Goal: Task Accomplishment & Management: Complete application form

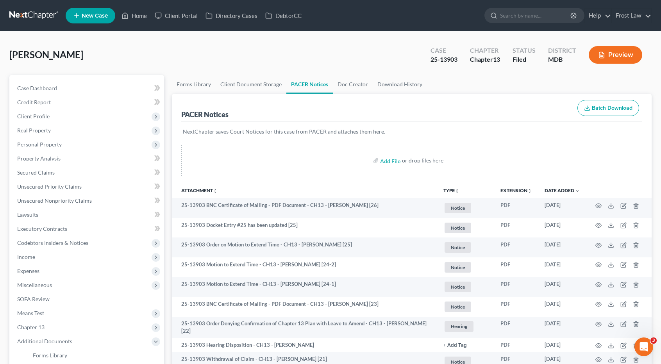
click at [38, 15] on link at bounding box center [34, 16] width 50 height 14
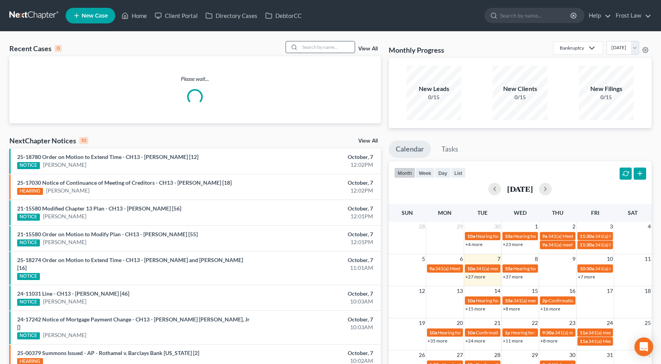
click at [317, 49] on input "search" at bounding box center [327, 46] width 55 height 11
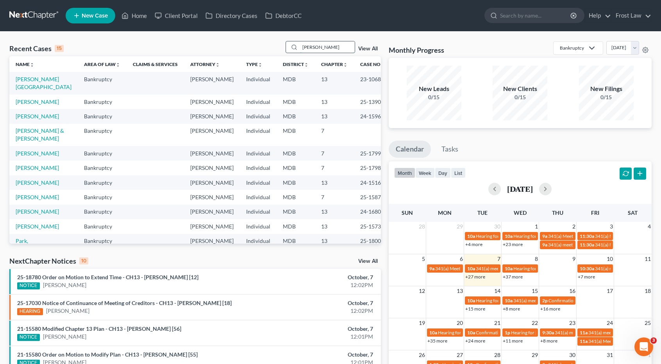
type input "[PERSON_NAME]"
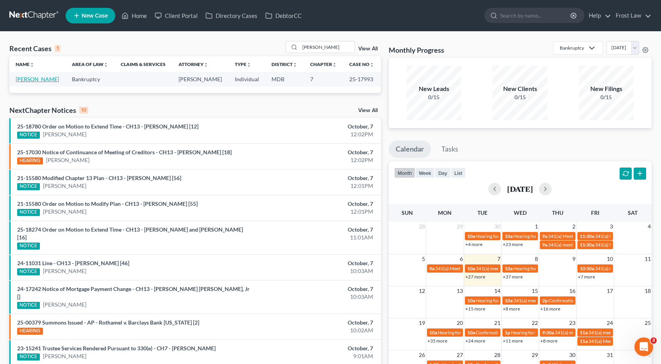
click at [36, 78] on link "Seward, Chris" at bounding box center [37, 79] width 43 height 7
select select "2"
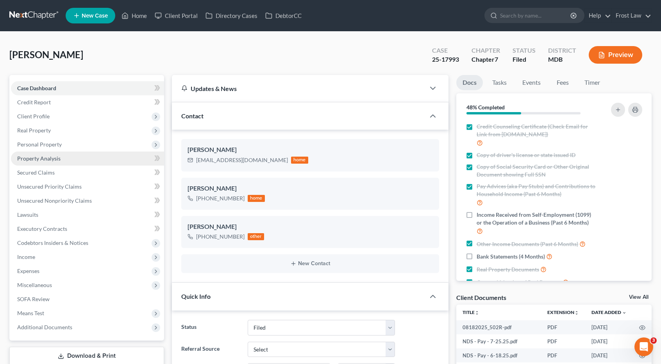
click at [51, 159] on span "Property Analysis" at bounding box center [38, 158] width 43 height 7
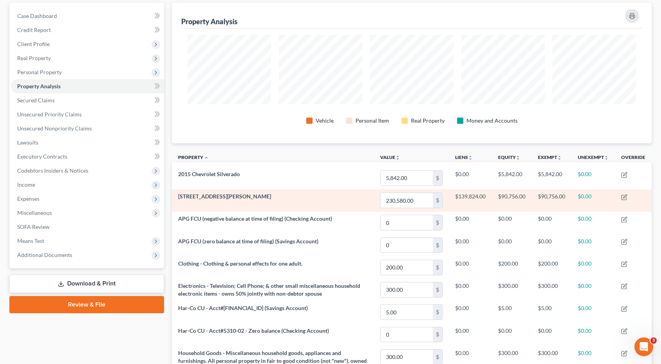
scroll to position [78, 0]
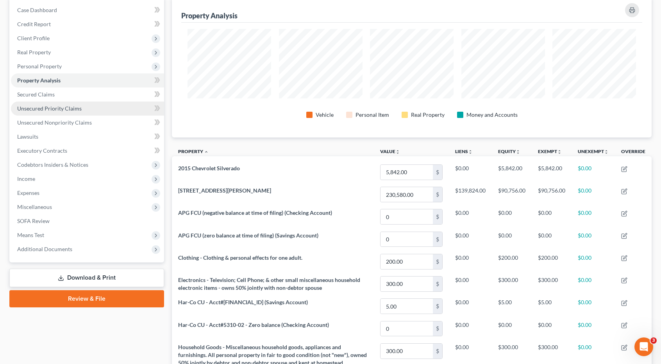
click at [66, 104] on link "Unsecured Priority Claims" at bounding box center [87, 109] width 153 height 14
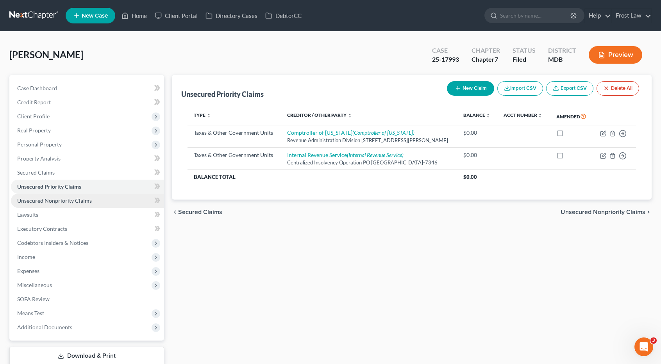
click at [67, 203] on span "Unsecured Nonpriority Claims" at bounding box center [54, 200] width 75 height 7
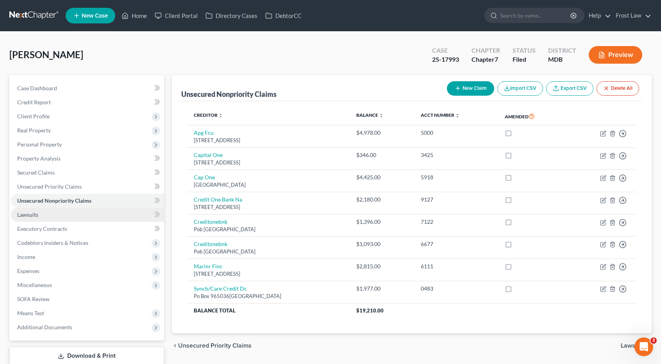
click at [82, 212] on link "Lawsuits" at bounding box center [87, 215] width 153 height 14
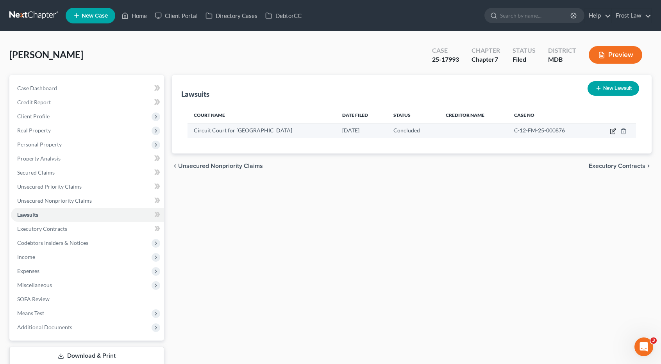
click at [613, 129] on icon "button" at bounding box center [613, 131] width 6 height 6
select select "21"
select select "2"
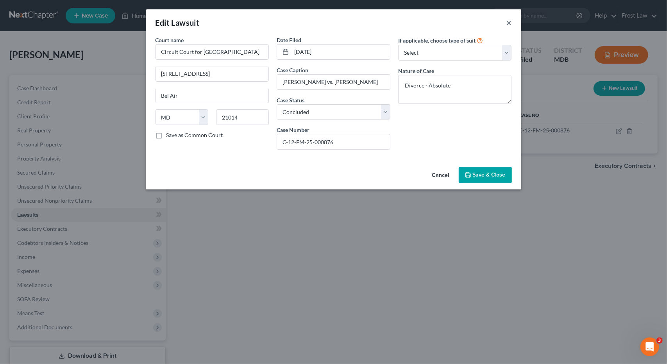
click at [506, 21] on button "×" at bounding box center [508, 22] width 5 height 9
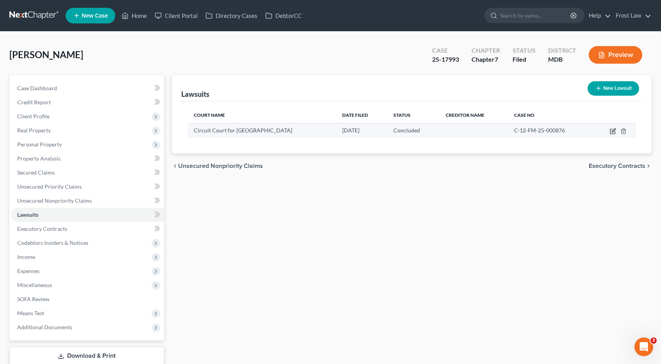
click at [610, 132] on icon "button" at bounding box center [613, 131] width 6 height 6
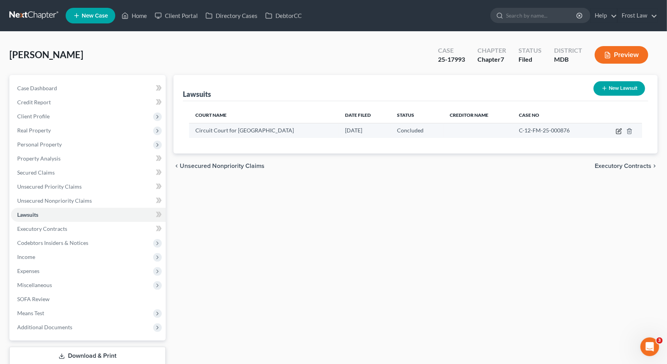
select select "21"
select select "2"
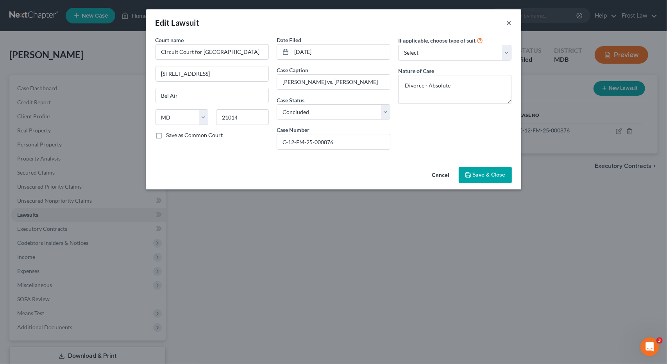
click at [508, 22] on button "×" at bounding box center [508, 22] width 5 height 9
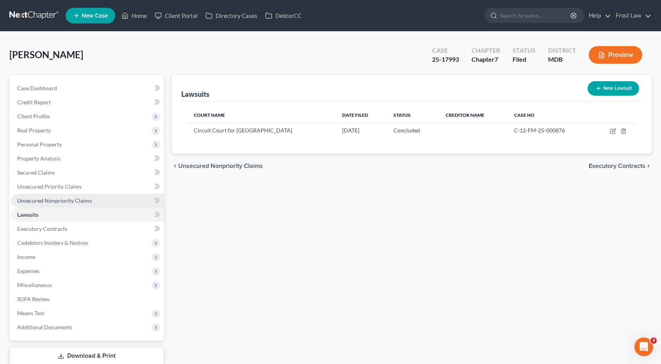
click at [75, 197] on span "Unsecured Nonpriority Claims" at bounding box center [54, 200] width 75 height 7
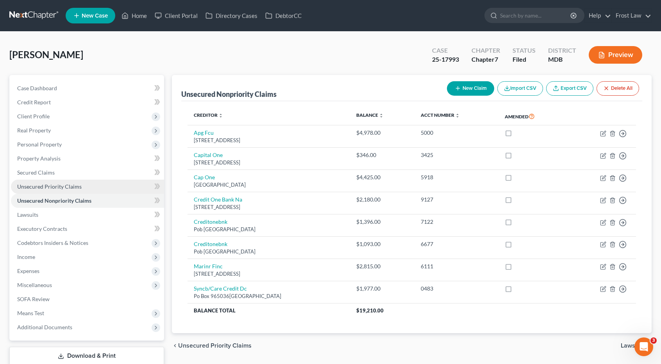
click at [73, 185] on span "Unsecured Priority Claims" at bounding box center [49, 186] width 64 height 7
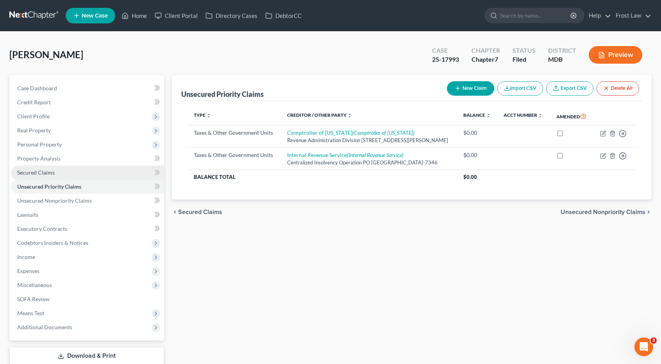
click at [72, 173] on link "Secured Claims" at bounding box center [87, 173] width 153 height 14
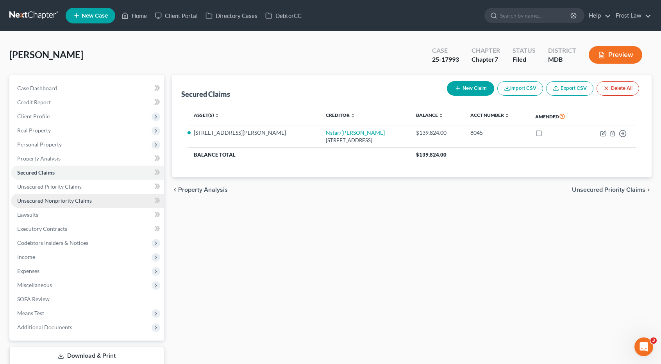
click at [70, 201] on span "Unsecured Nonpriority Claims" at bounding box center [54, 200] width 75 height 7
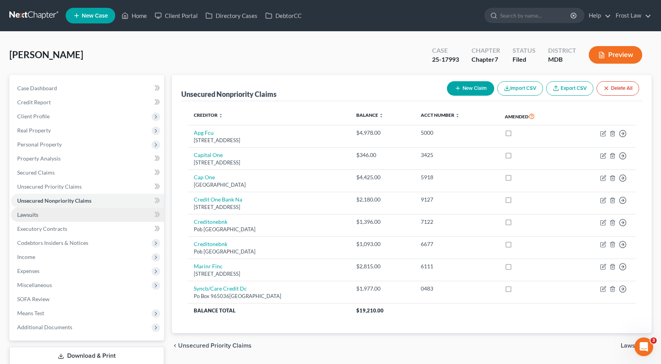
click at [57, 211] on link "Lawsuits" at bounding box center [87, 215] width 153 height 14
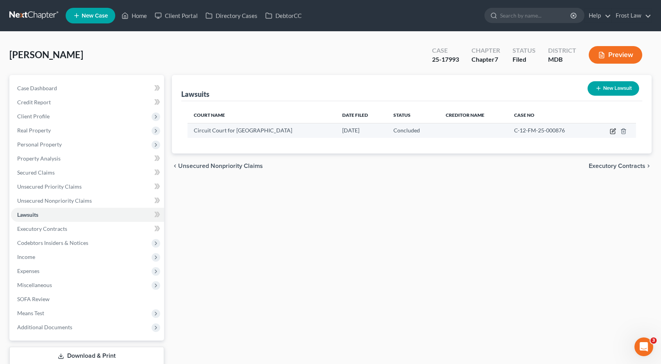
click at [613, 131] on icon "button" at bounding box center [613, 130] width 4 height 4
select select "21"
select select "2"
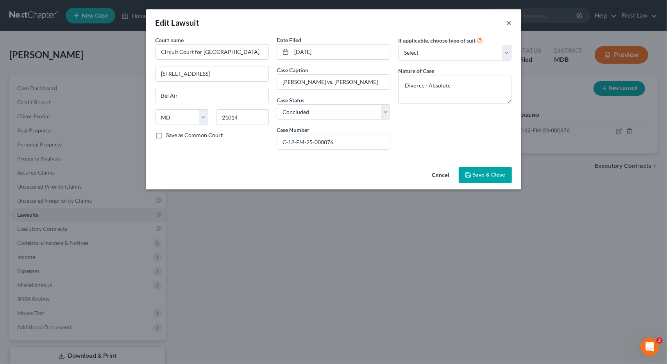
click at [509, 24] on button "×" at bounding box center [508, 22] width 5 height 9
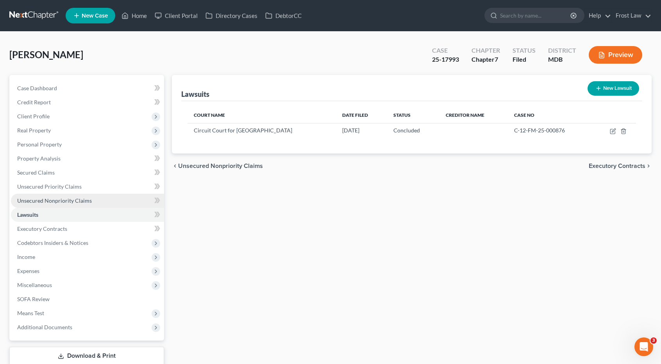
click at [64, 200] on span "Unsecured Nonpriority Claims" at bounding box center [54, 200] width 75 height 7
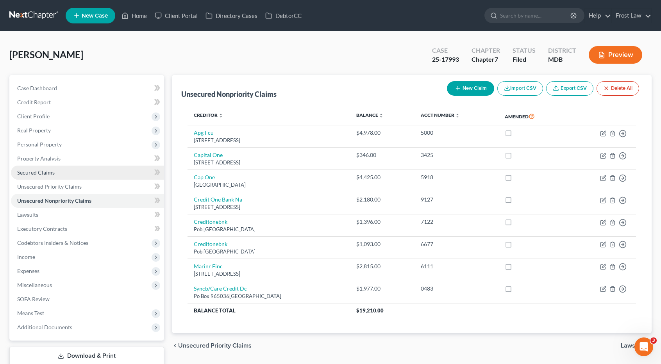
click at [48, 174] on span "Secured Claims" at bounding box center [35, 172] width 37 height 7
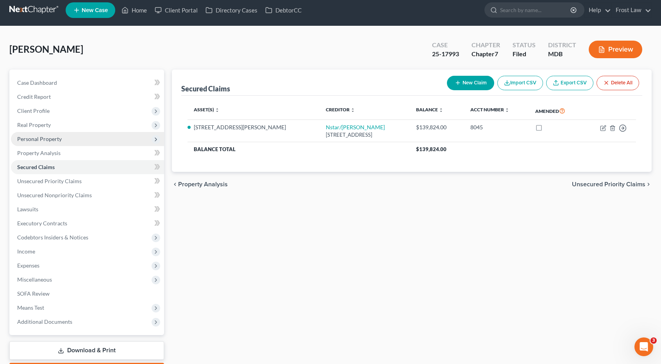
scroll to position [39, 0]
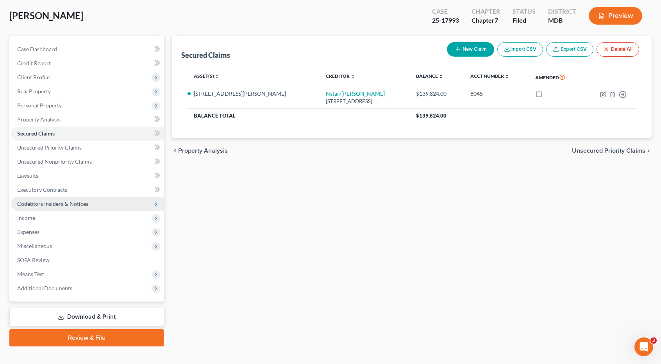
click at [61, 206] on span "Codebtors Insiders & Notices" at bounding box center [52, 203] width 71 height 7
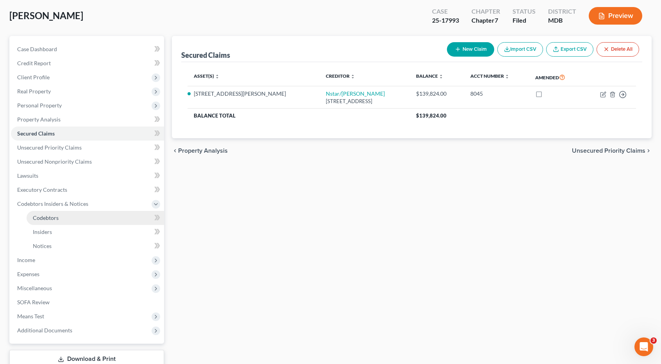
click at [61, 216] on link "Codebtors" at bounding box center [95, 218] width 137 height 14
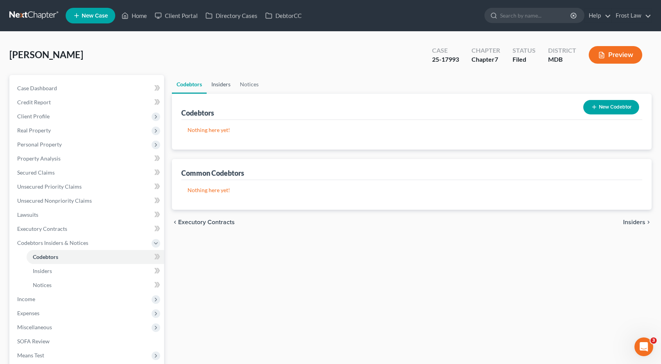
click at [223, 84] on link "Insiders" at bounding box center [221, 84] width 29 height 19
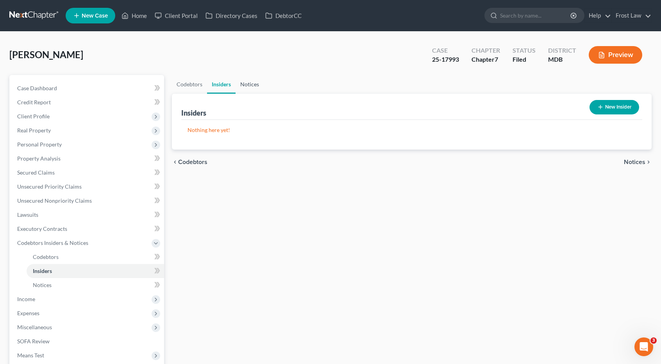
click at [260, 81] on link "Notices" at bounding box center [249, 84] width 28 height 19
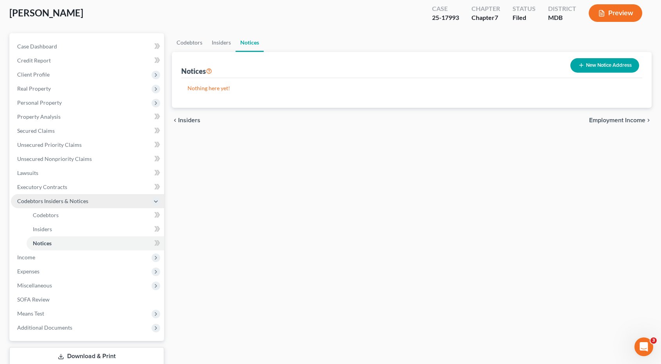
scroll to position [78, 0]
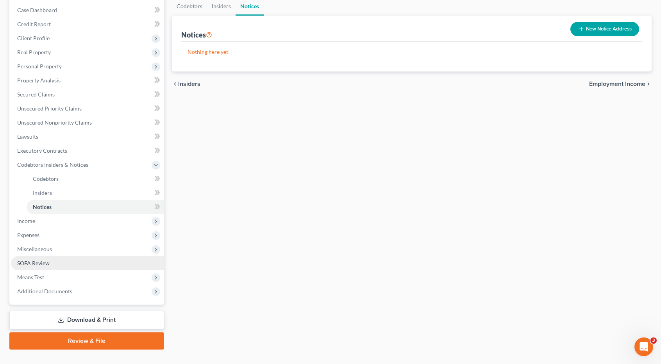
click at [49, 267] on link "SOFA Review" at bounding box center [87, 263] width 153 height 14
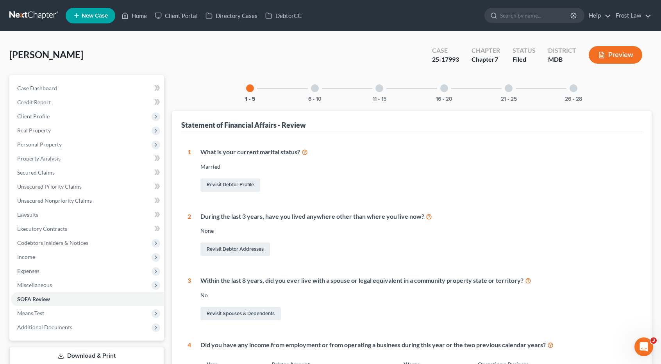
click at [316, 89] on div at bounding box center [315, 88] width 8 height 8
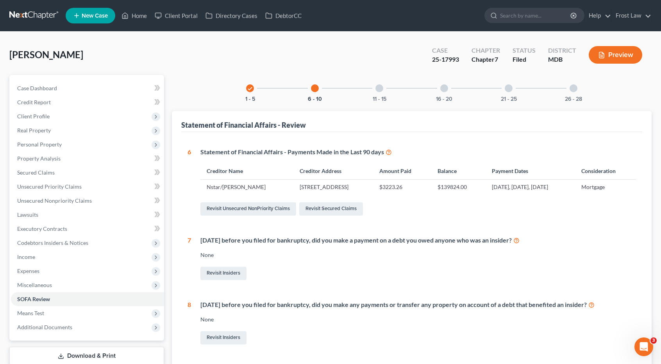
click at [380, 88] on div at bounding box center [379, 88] width 8 height 8
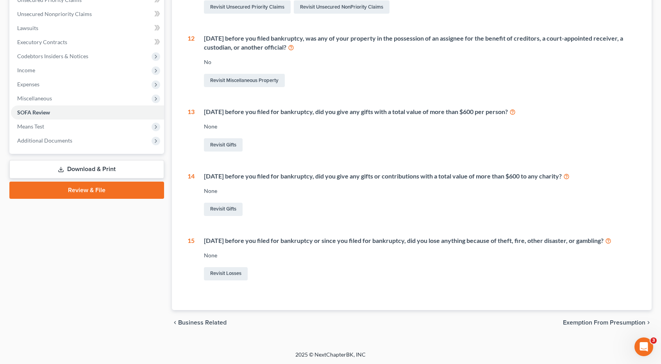
scroll to position [70, 0]
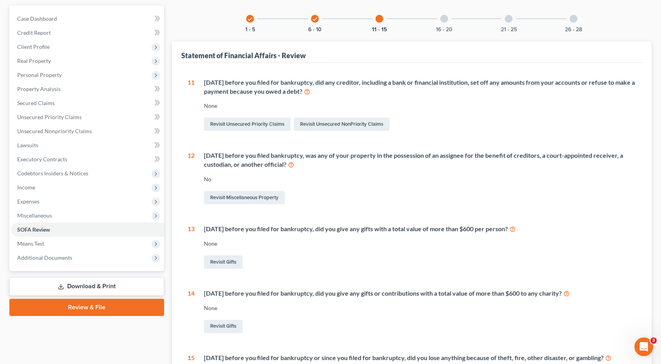
click at [441, 19] on div at bounding box center [444, 19] width 8 height 8
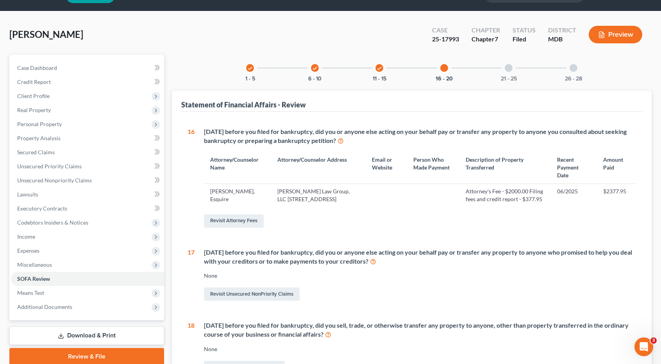
scroll to position [0, 0]
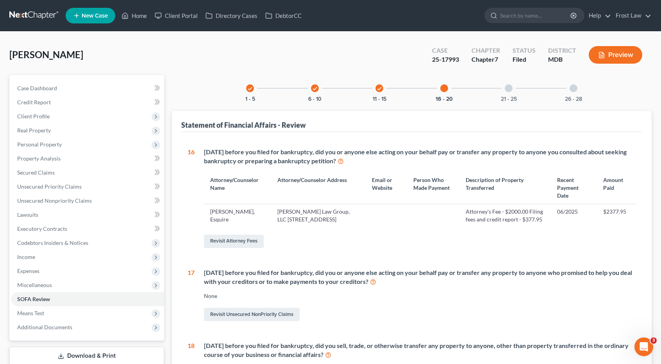
click at [508, 87] on div at bounding box center [508, 88] width 8 height 8
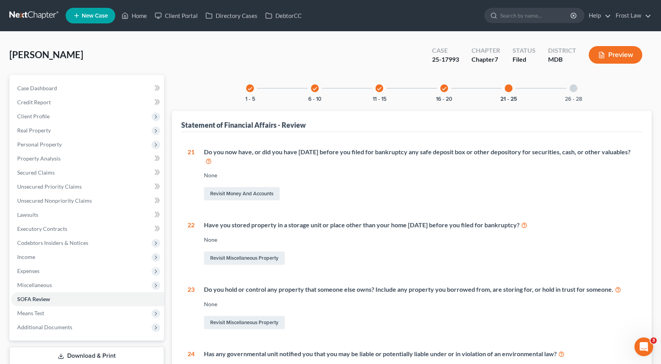
click at [572, 87] on div at bounding box center [573, 88] width 8 height 8
